Goal: Complete application form: Complete application form

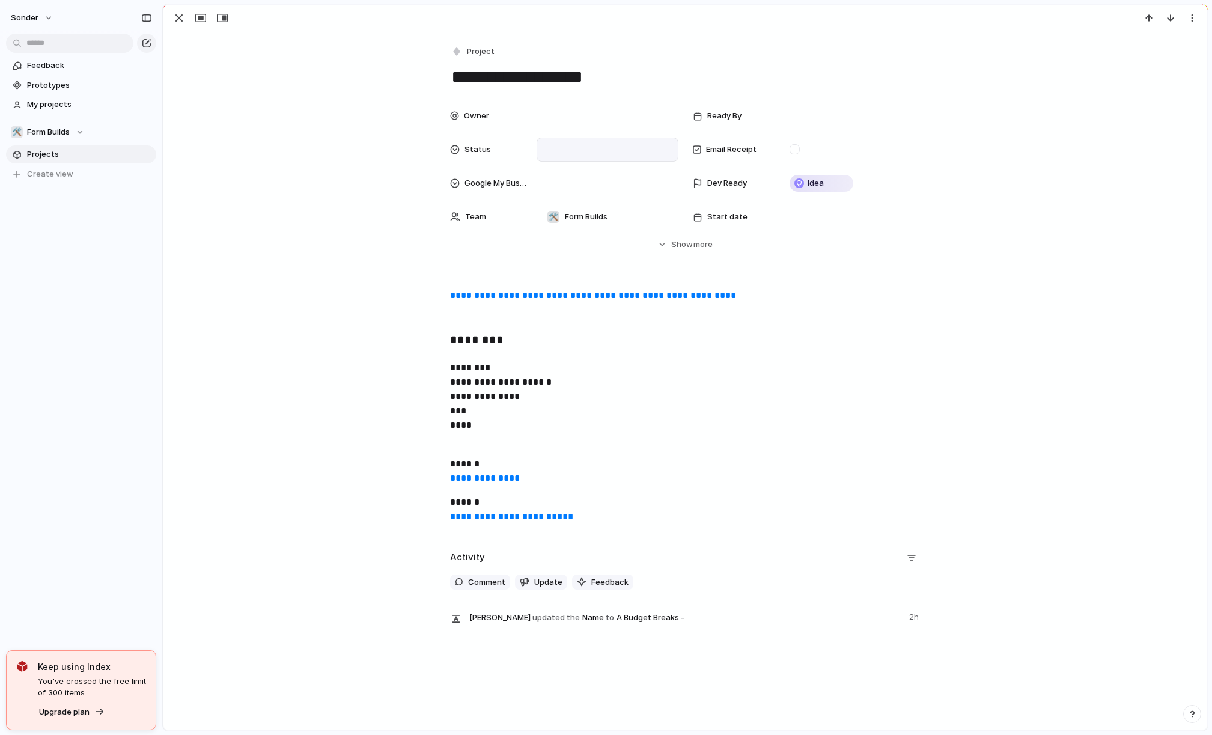
scroll to position [320, 0]
click at [175, 16] on div "button" at bounding box center [179, 18] width 14 height 14
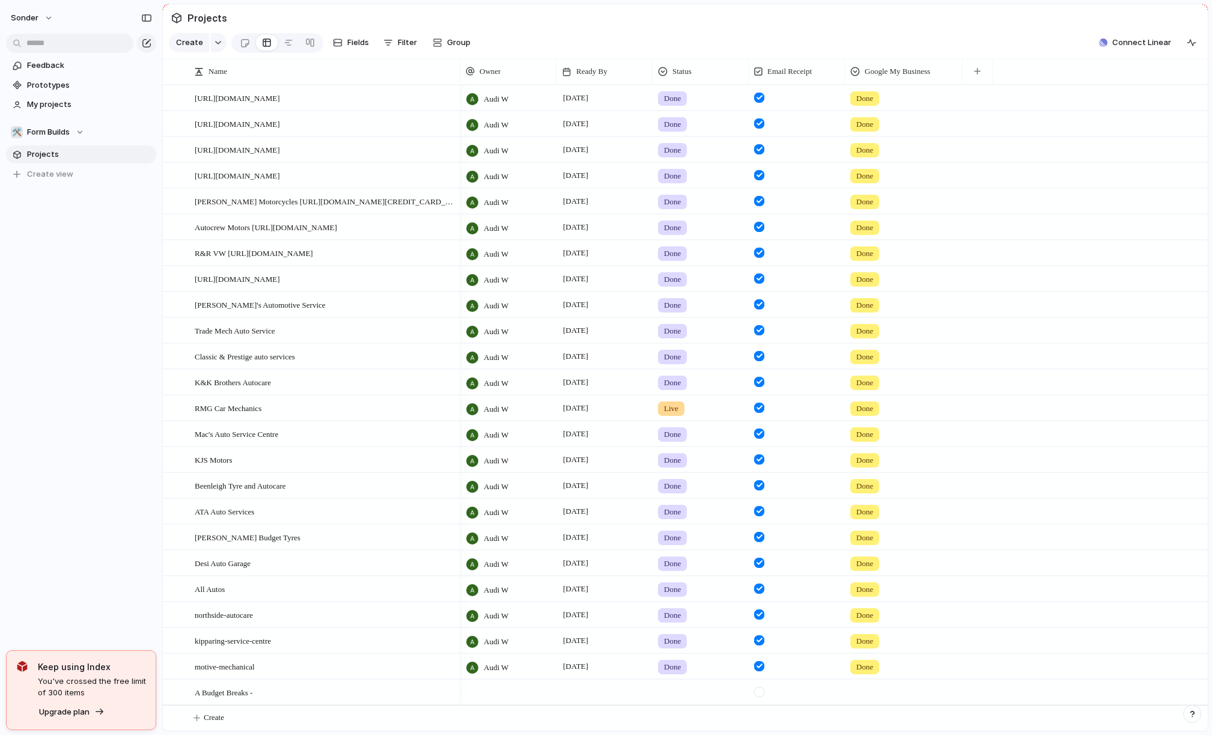
click at [503, 686] on div at bounding box center [508, 692] width 96 height 25
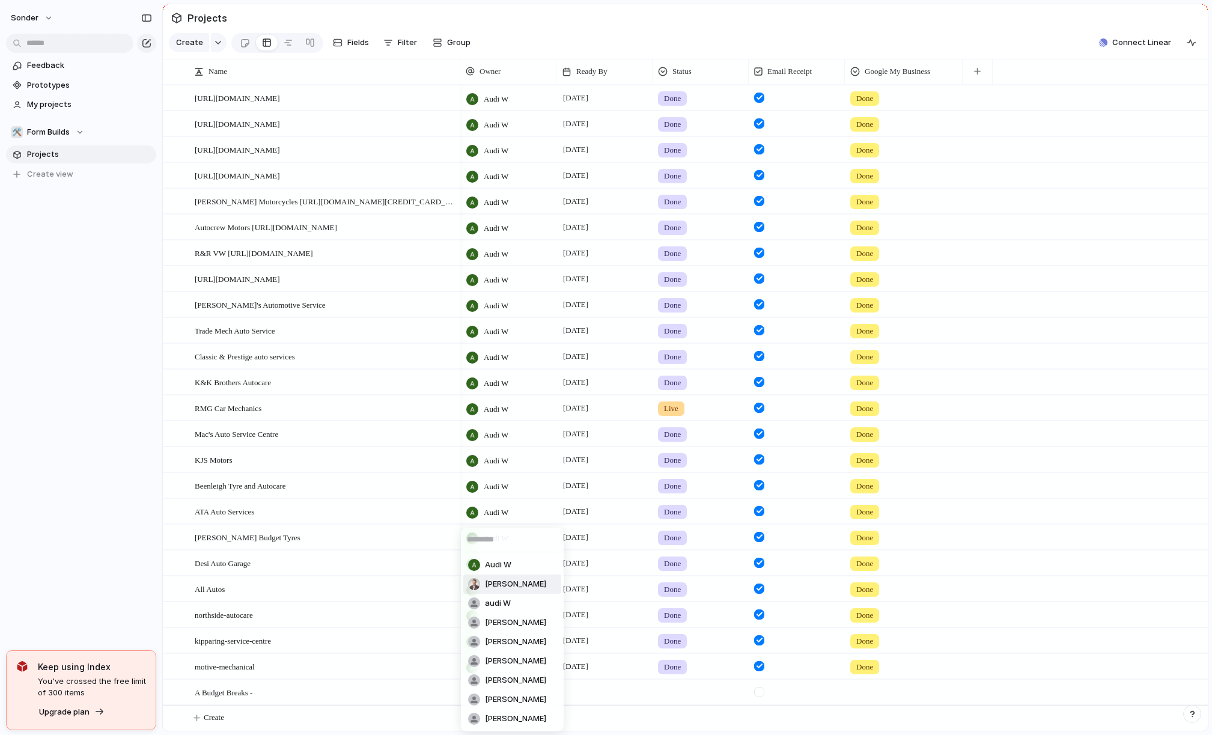
click at [498, 568] on span "Audi W" at bounding box center [498, 565] width 26 height 12
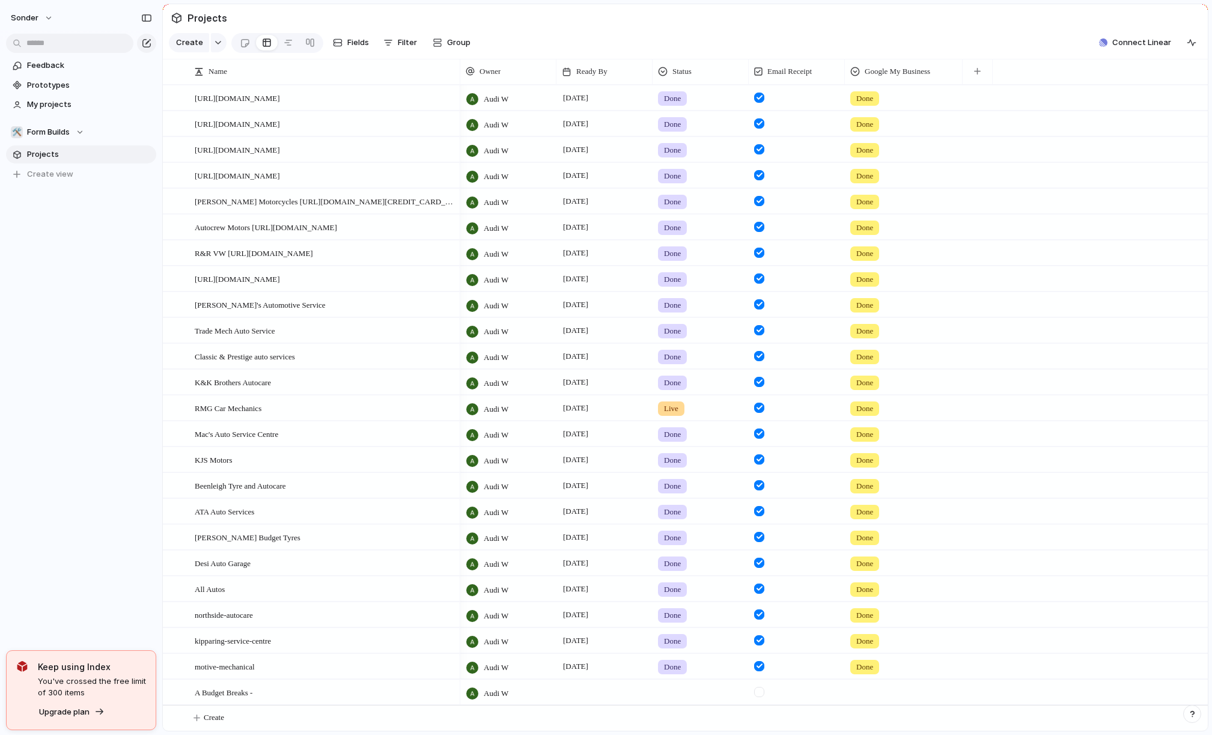
click at [601, 698] on div at bounding box center [604, 692] width 96 height 25
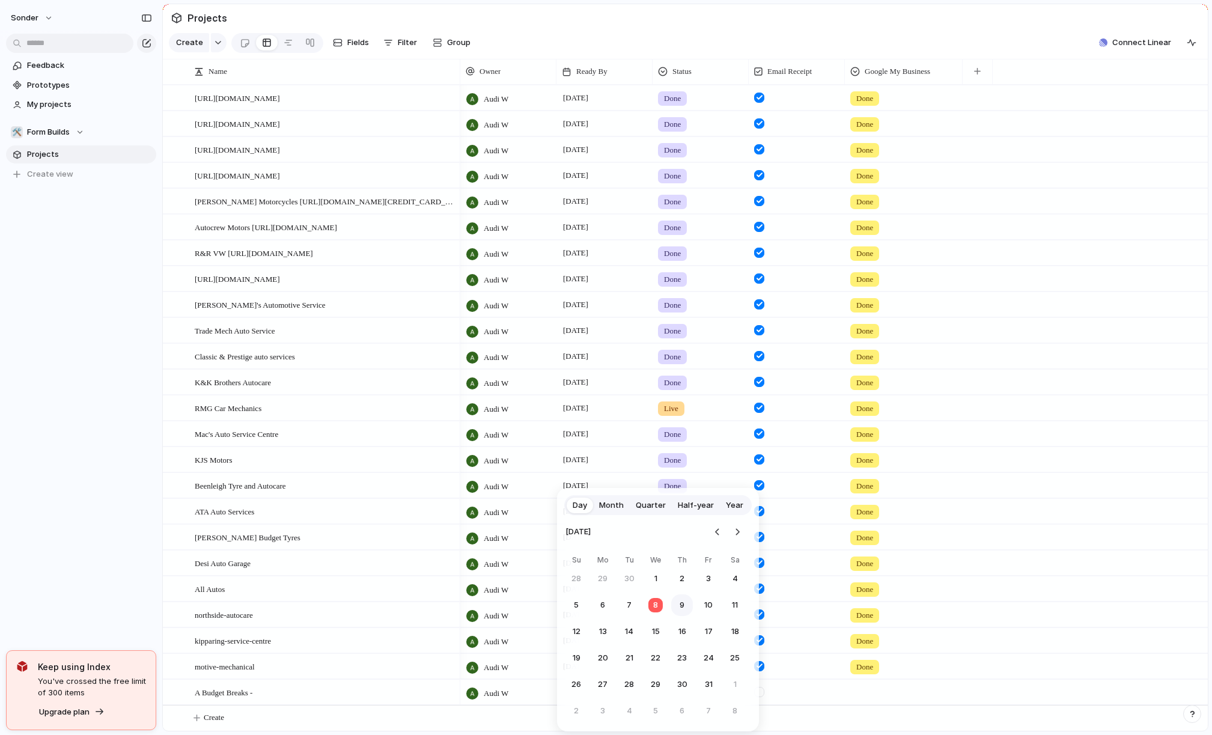
click at [686, 604] on button "9" at bounding box center [682, 605] width 22 height 22
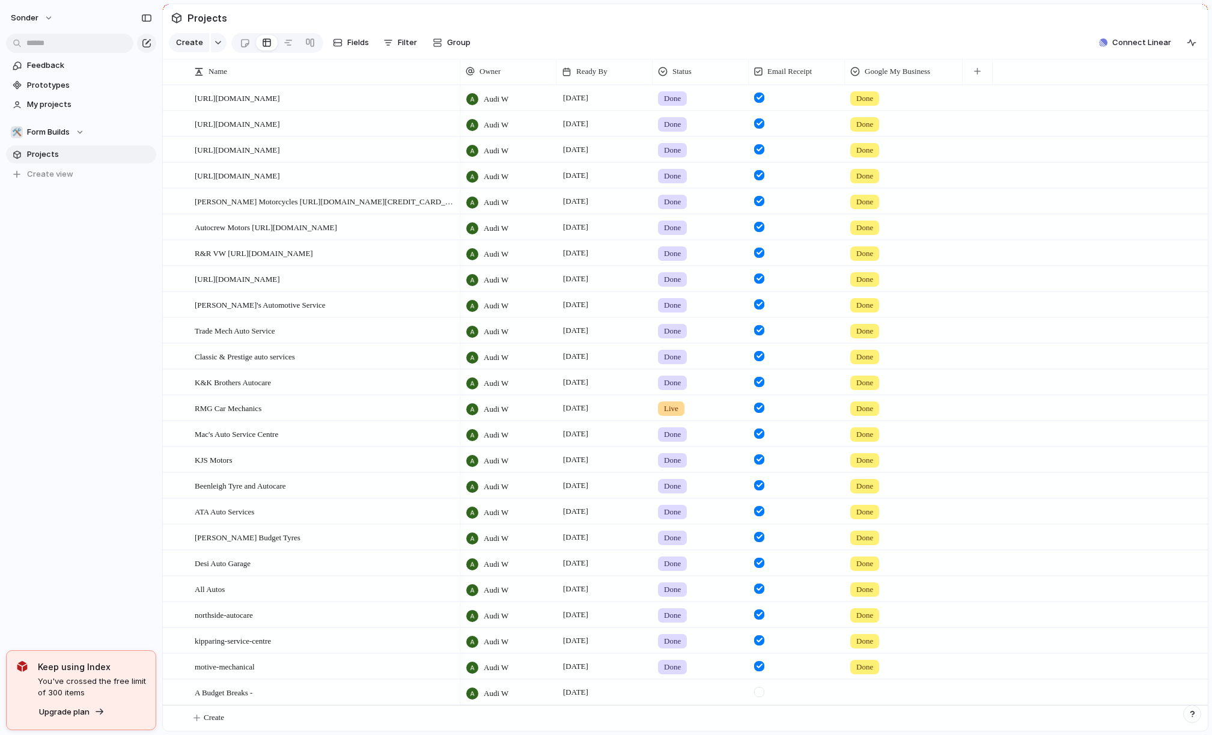
click at [689, 680] on div at bounding box center [700, 690] width 95 height 20
click at [690, 672] on div "Done" at bounding box center [676, 677] width 32 height 14
click at [764, 693] on div at bounding box center [759, 692] width 10 height 10
click at [888, 692] on div at bounding box center [903, 690] width 117 height 20
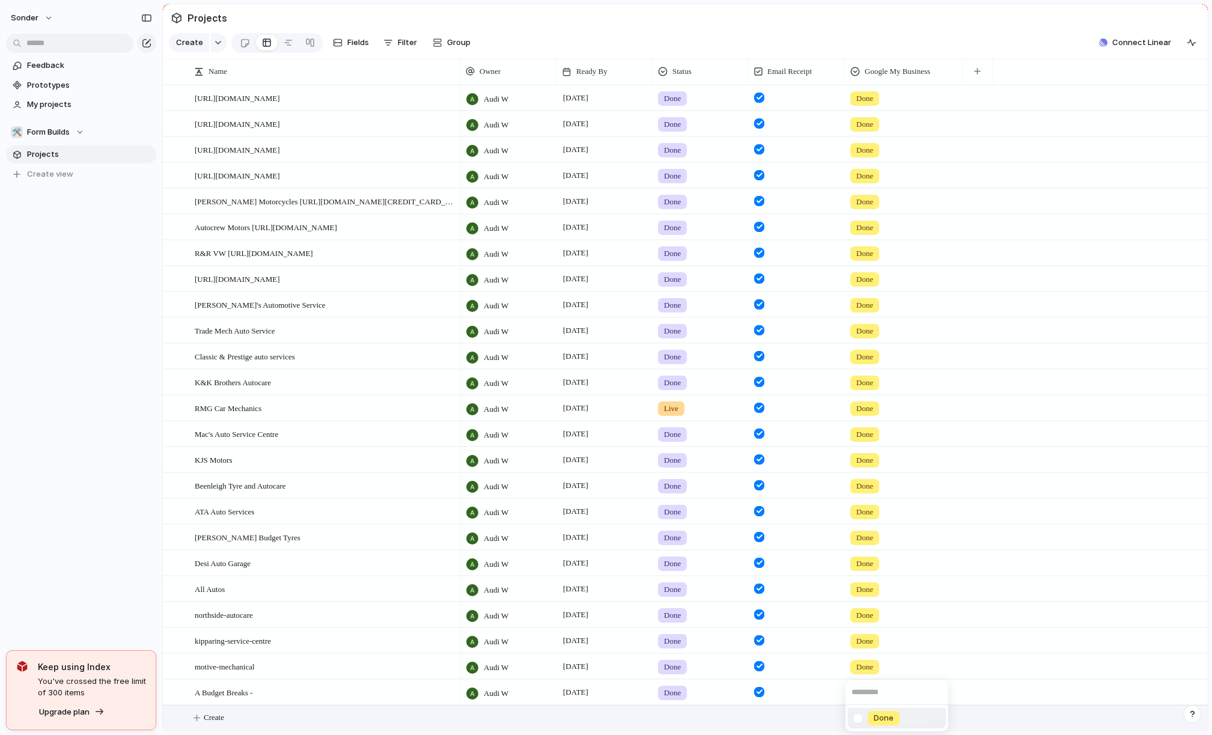
click at [881, 714] on span "Done" at bounding box center [884, 718] width 20 height 12
